Goal: Transaction & Acquisition: Book appointment/travel/reservation

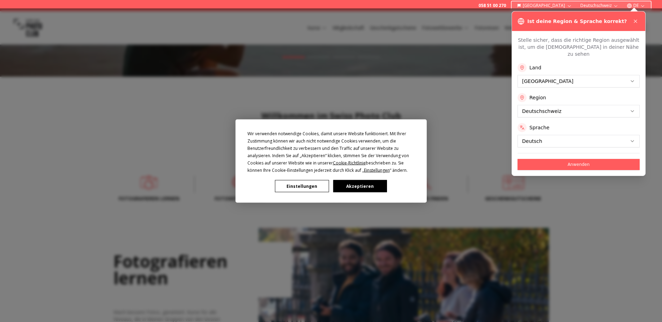
click at [372, 187] on button "Akzeptieren" at bounding box center [360, 186] width 54 height 12
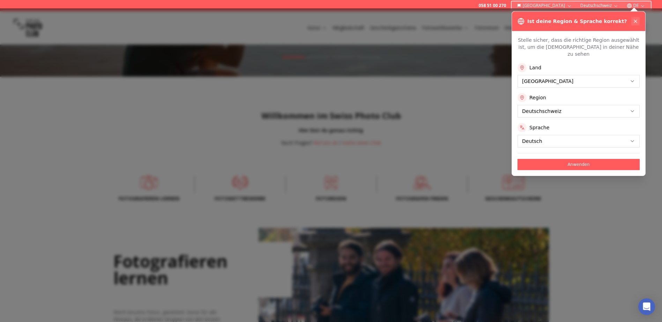
click at [637, 19] on icon at bounding box center [635, 21] width 6 height 6
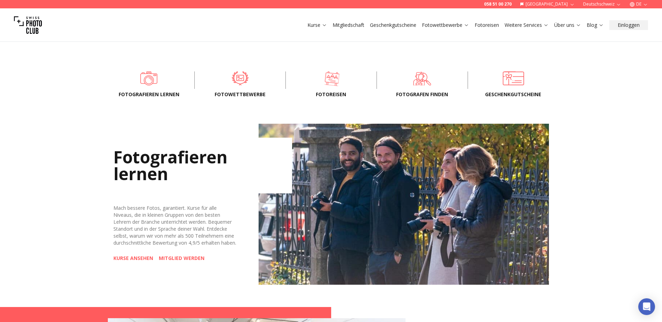
scroll to position [209, 0]
click at [334, 78] on span at bounding box center [331, 78] width 69 height 21
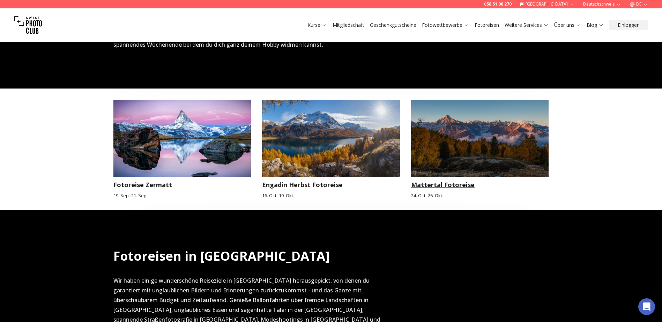
scroll to position [244, 0]
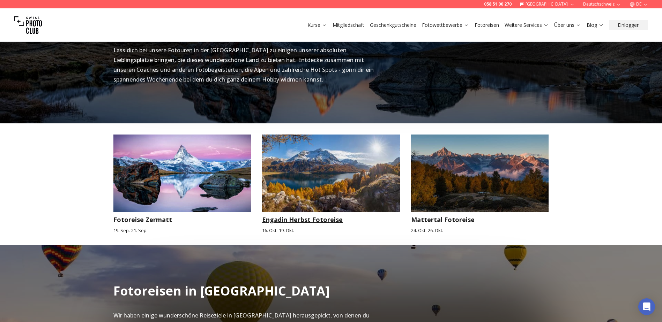
click at [312, 219] on h3 "Engadin Herbst Fotoreise" at bounding box center [331, 220] width 138 height 10
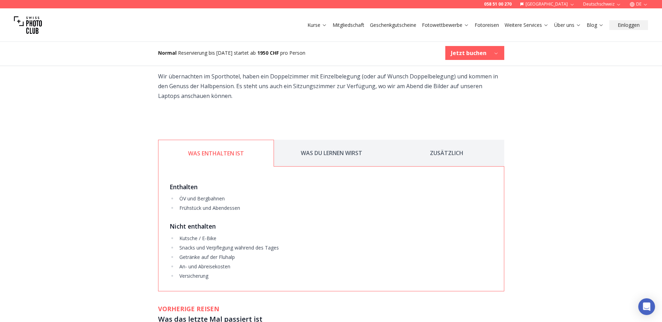
scroll to position [942, 0]
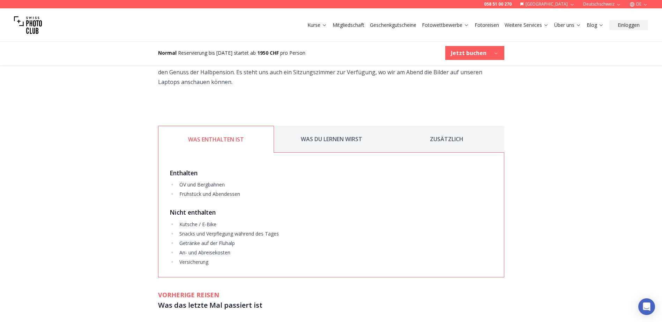
click at [353, 139] on button "WAS DU LERNEN WIRST" at bounding box center [331, 139] width 115 height 27
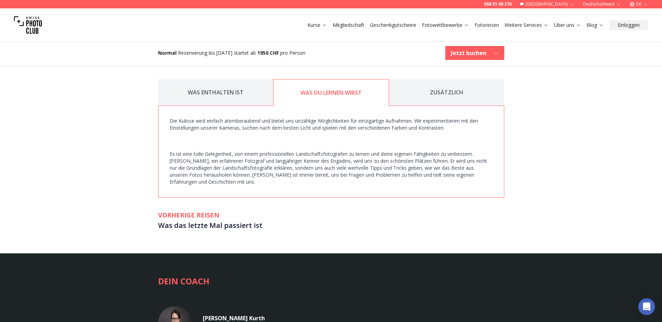
scroll to position [977, 0]
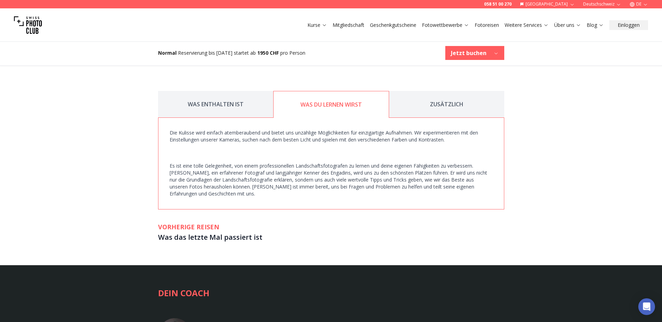
click at [454, 103] on button "ZUSÄTZLICH" at bounding box center [446, 104] width 115 height 27
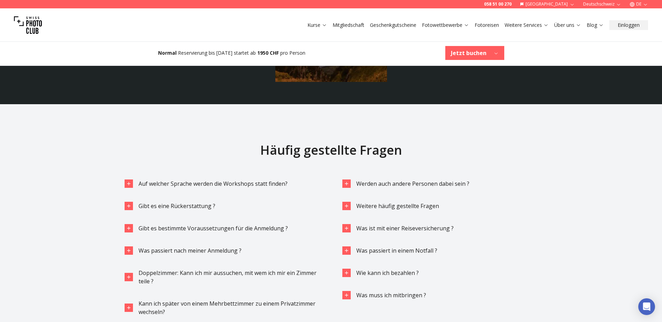
scroll to position [1569, 0]
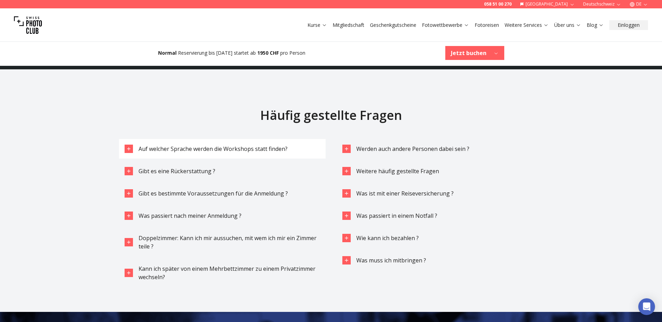
click at [281, 152] on span "Auf welcher Sprache werden die Workshops statt finden?" at bounding box center [212, 149] width 149 height 8
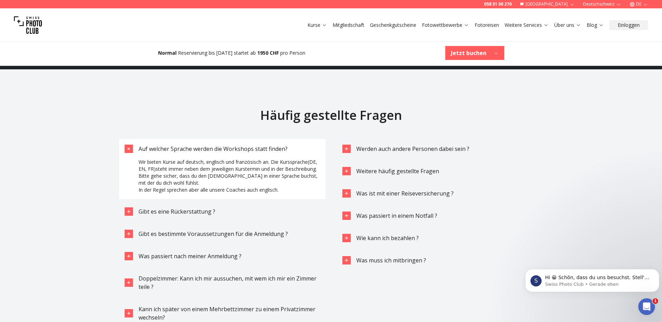
scroll to position [0, 0]
click at [178, 211] on span "Gibt es eine Rückerstattung ?" at bounding box center [176, 212] width 77 height 8
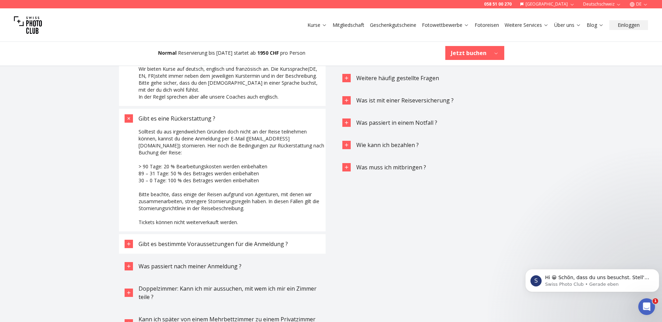
scroll to position [1674, 0]
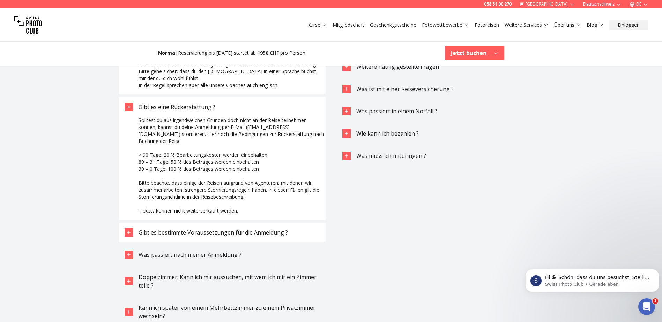
click at [266, 234] on span "Gibt es bestimmte Voraussetzungen für die Anmeldung ?" at bounding box center [212, 233] width 149 height 8
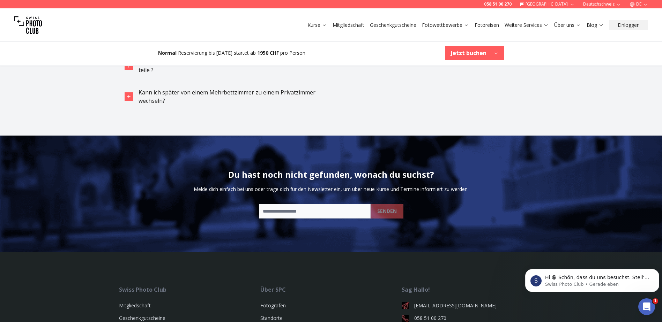
scroll to position [1918, 0]
